Goal: Transaction & Acquisition: Purchase product/service

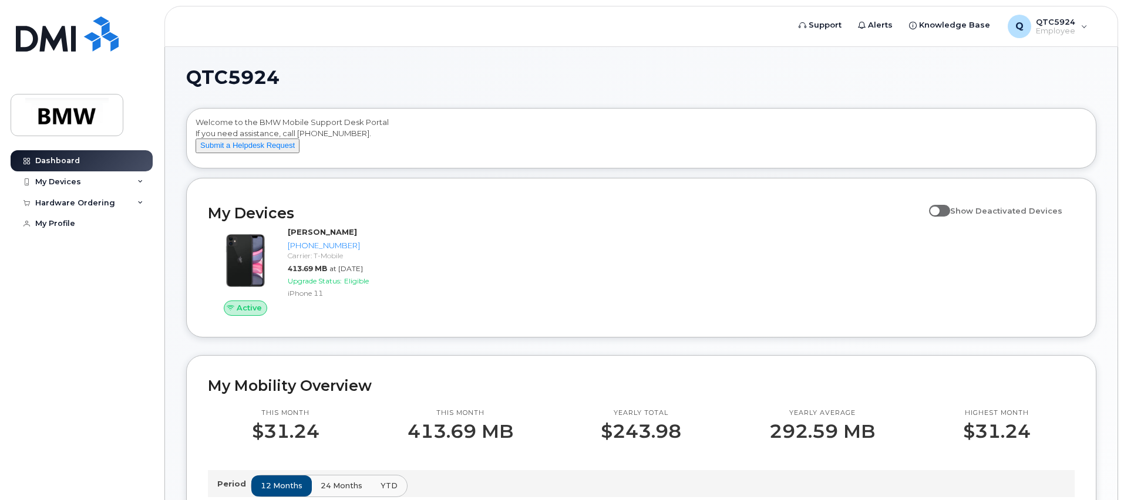
click at [944, 217] on span at bounding box center [939, 211] width 21 height 12
click at [938, 209] on input "Show Deactivated Devices" at bounding box center [933, 204] width 9 height 9
click at [942, 217] on span at bounding box center [939, 211] width 21 height 12
click at [938, 209] on input "Show Deactivated Devices" at bounding box center [933, 204] width 9 height 9
checkbox input "false"
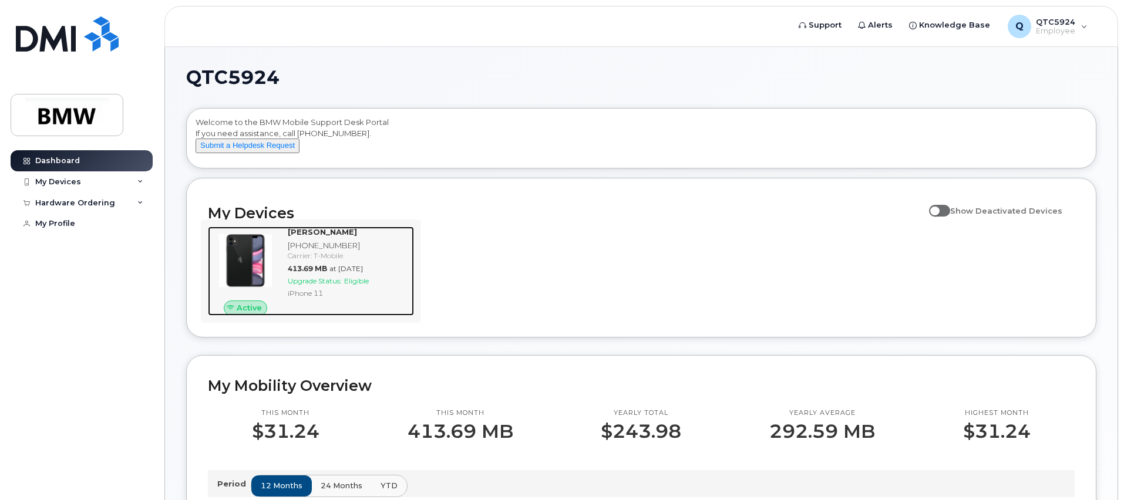
click at [239, 252] on img at bounding box center [245, 261] width 56 height 56
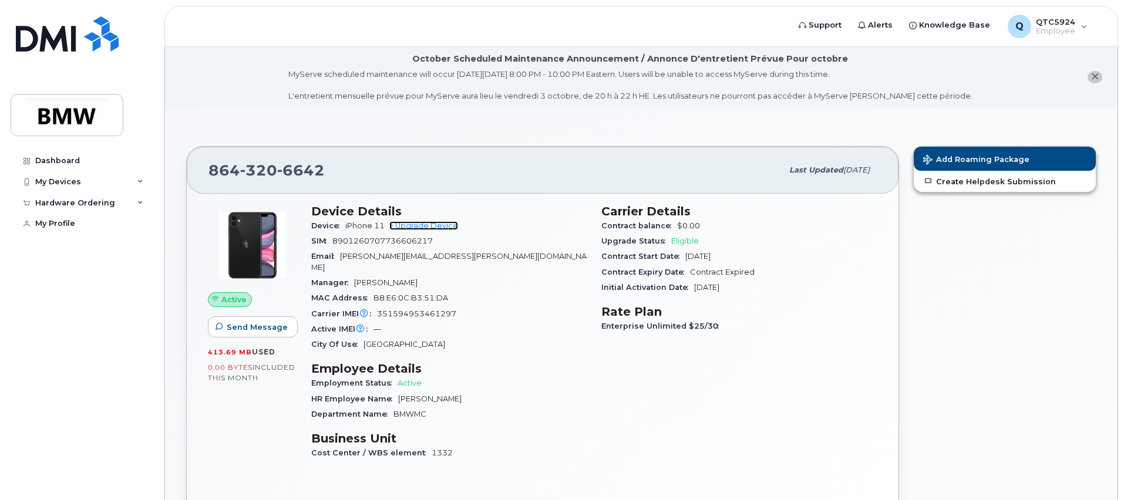
click at [442, 225] on link "+ Upgrade Device" at bounding box center [423, 225] width 69 height 9
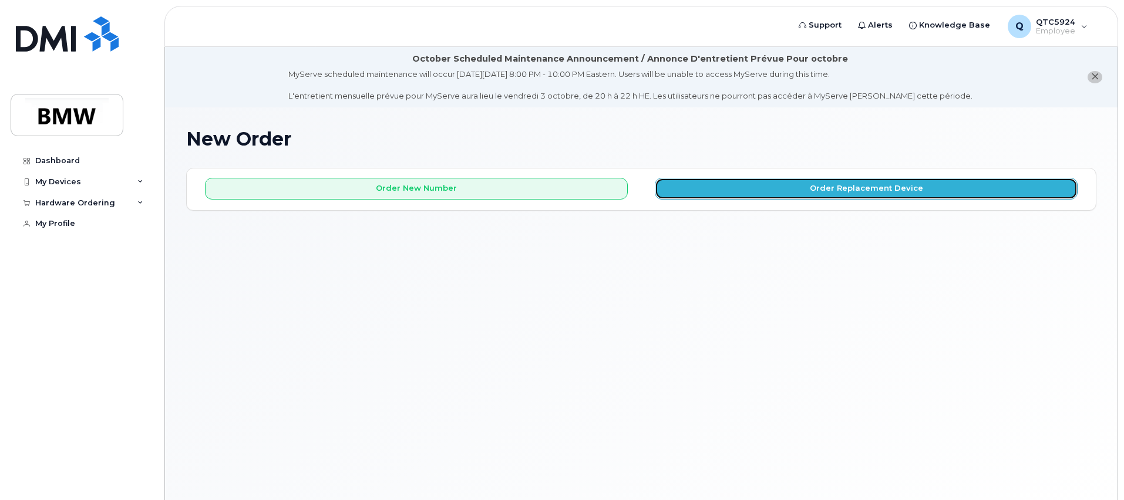
click at [828, 187] on button "Order Replacement Device" at bounding box center [866, 189] width 423 height 22
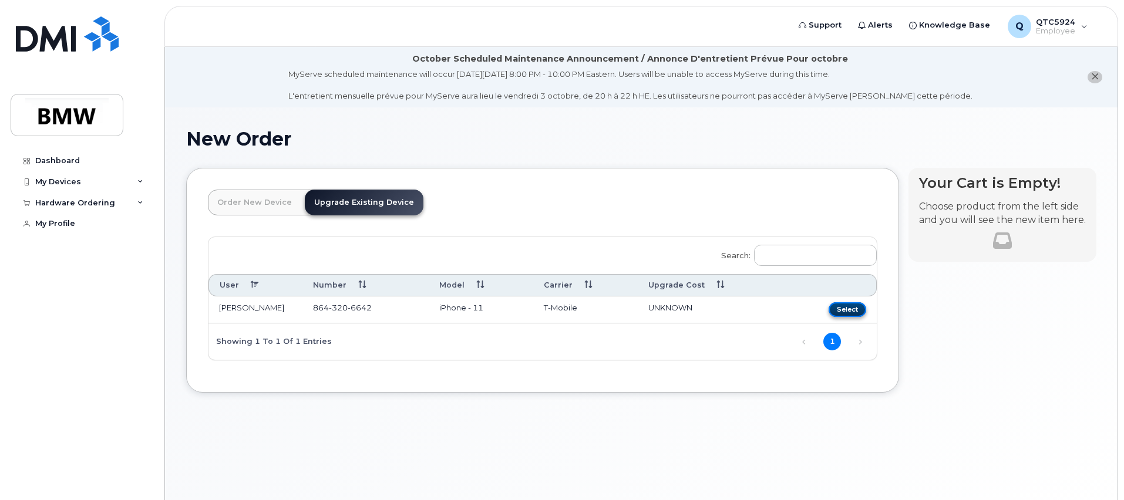
click at [850, 311] on button "Select" at bounding box center [847, 309] width 38 height 15
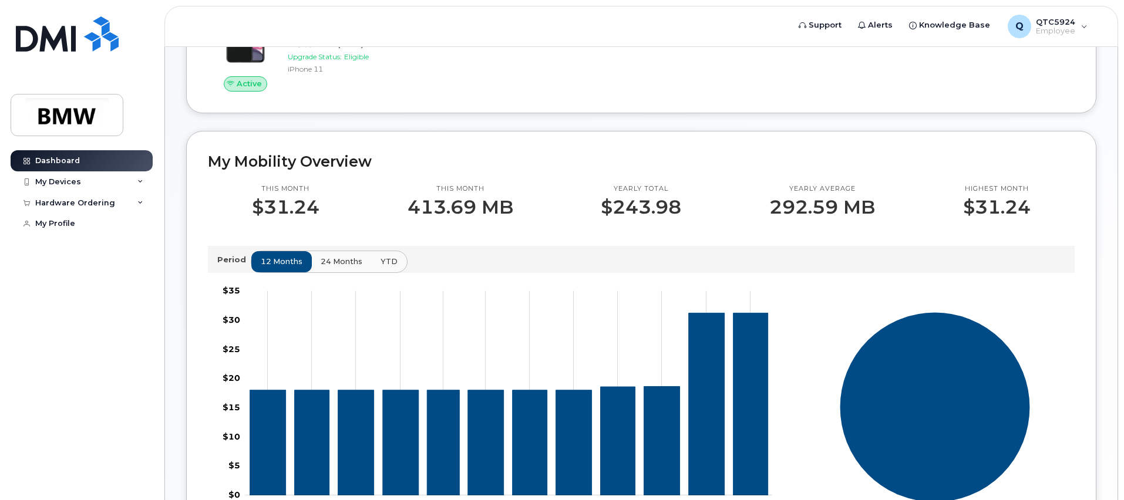
scroll to position [97, 0]
